Goal: Check status

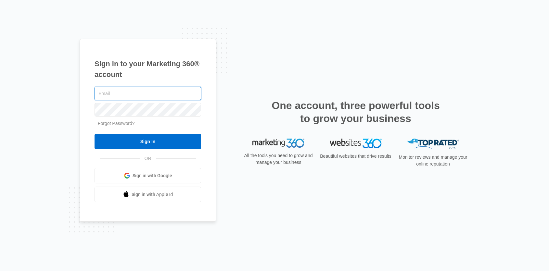
type input "edie@itselectricsc.com"
drag, startPoint x: 261, startPoint y: 90, endPoint x: 242, endPoint y: 95, distance: 19.5
click at [261, 90] on div "Sign in to your Marketing 360® account edie@itselectricsc.com Forgot Password? …" at bounding box center [275, 136] width 390 height 194
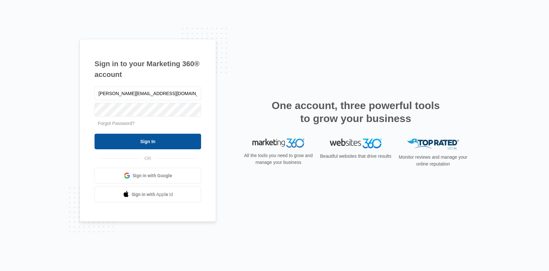
click at [160, 139] on input "Sign In" at bounding box center [148, 142] width 107 height 16
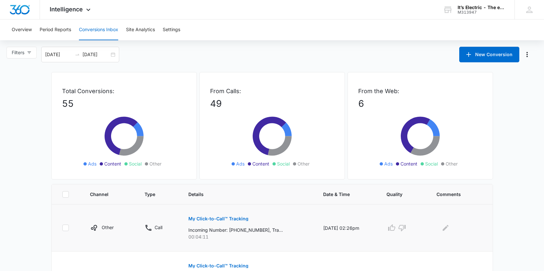
click at [199, 220] on p "My Click-to-Call™ Tracking" at bounding box center [218, 219] width 60 height 5
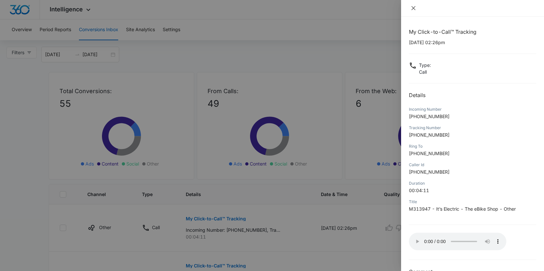
click at [413, 9] on icon "close" at bounding box center [413, 8] width 5 height 5
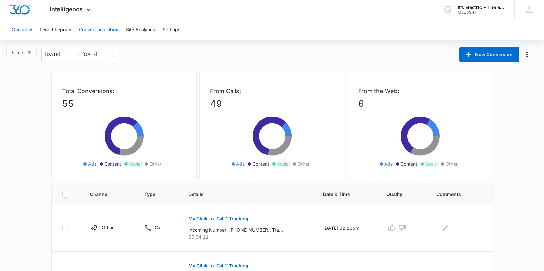
click at [25, 28] on button "Overview" at bounding box center [22, 29] width 20 height 21
